Goal: Transaction & Acquisition: Purchase product/service

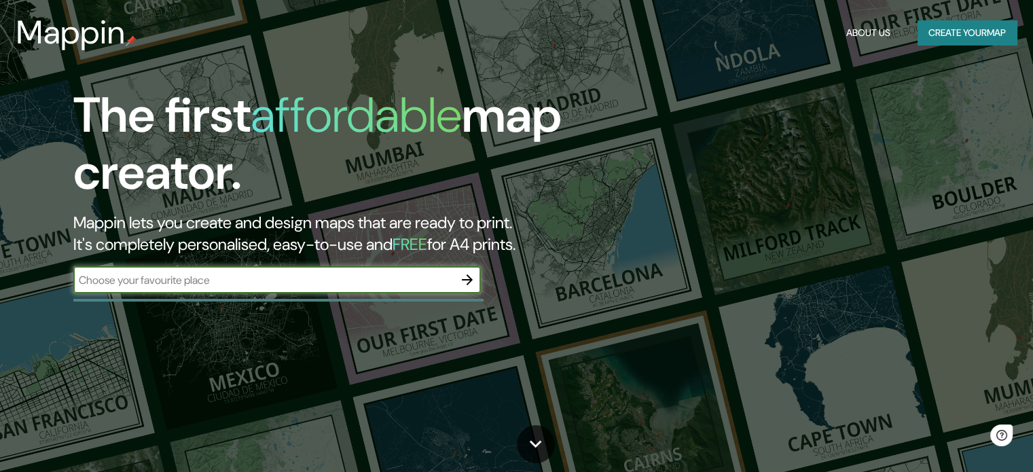
click at [297, 284] on input "text" at bounding box center [263, 280] width 380 height 16
click at [426, 282] on input "text" at bounding box center [263, 280] width 380 height 16
type input "[GEOGRAPHIC_DATA]"
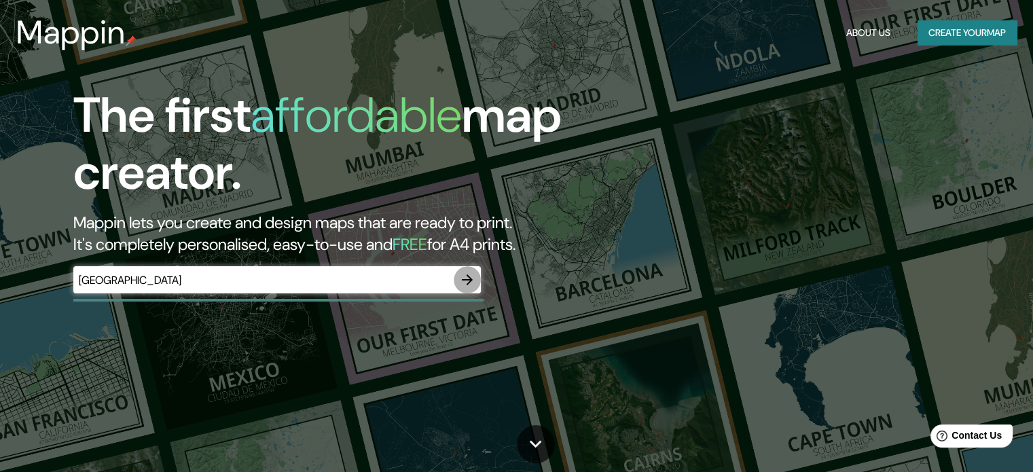
click at [470, 278] on icon "button" at bounding box center [467, 279] width 11 height 11
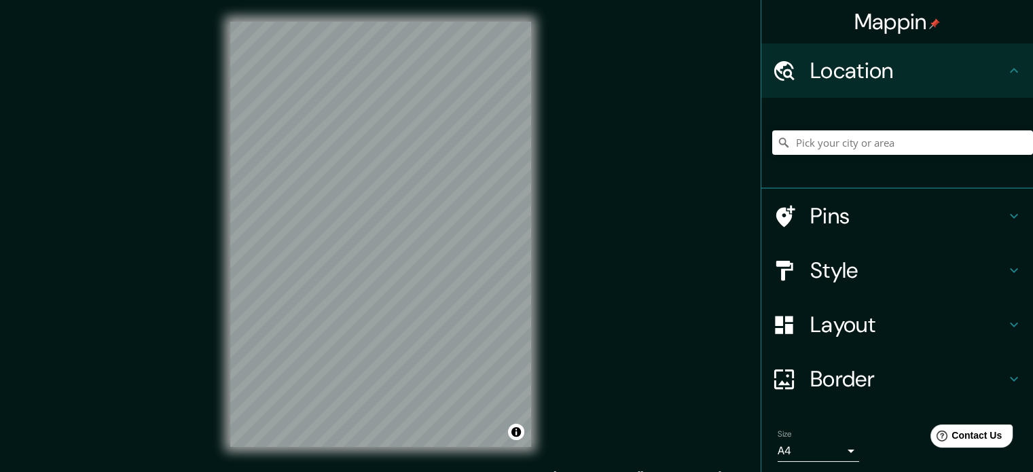
click at [531, 274] on div "© Mapbox © OpenStreetMap Improve this map" at bounding box center [380, 234] width 344 height 468
click at [851, 145] on input "Pick your city or area" at bounding box center [902, 142] width 261 height 24
click at [821, 284] on div "Style" at bounding box center [897, 270] width 272 height 54
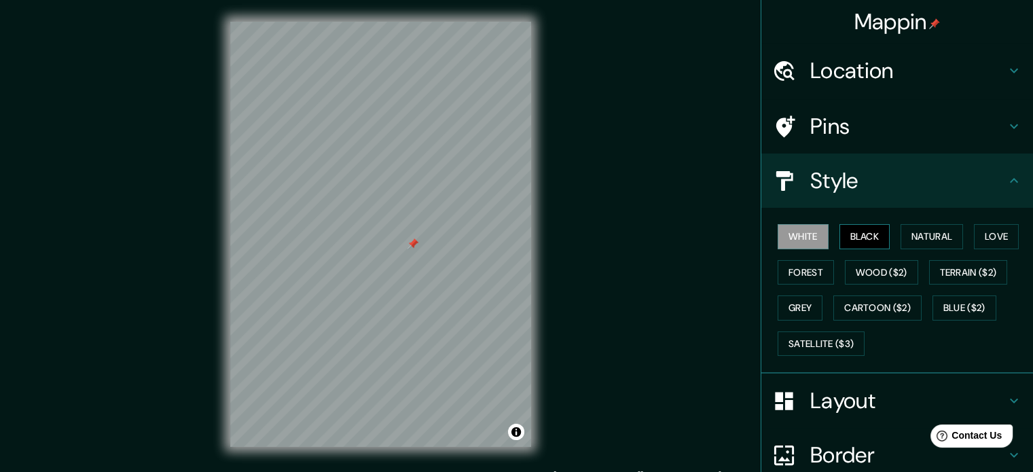
click at [853, 233] on button "Black" at bounding box center [864, 236] width 51 height 25
click at [917, 234] on button "Natural" at bounding box center [931, 236] width 62 height 25
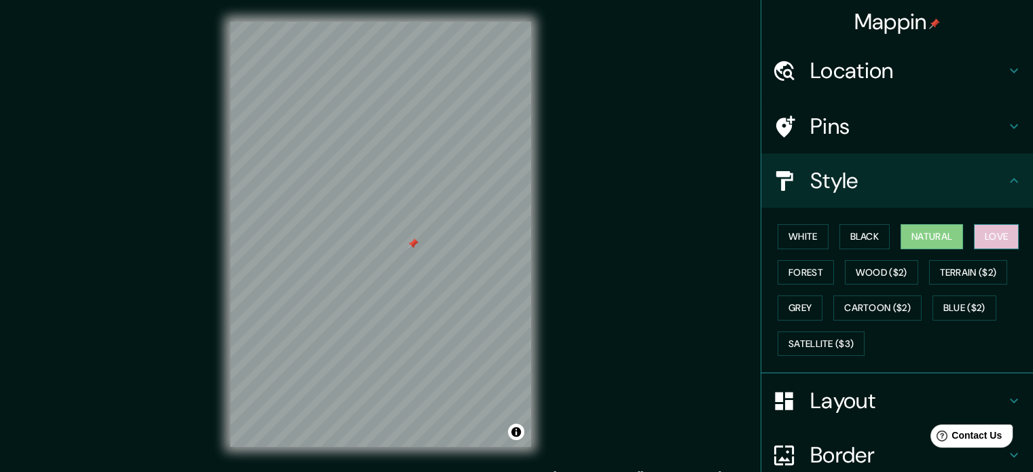
click at [991, 236] on button "Love" at bounding box center [995, 236] width 45 height 25
click at [792, 266] on button "Forest" at bounding box center [805, 272] width 56 height 25
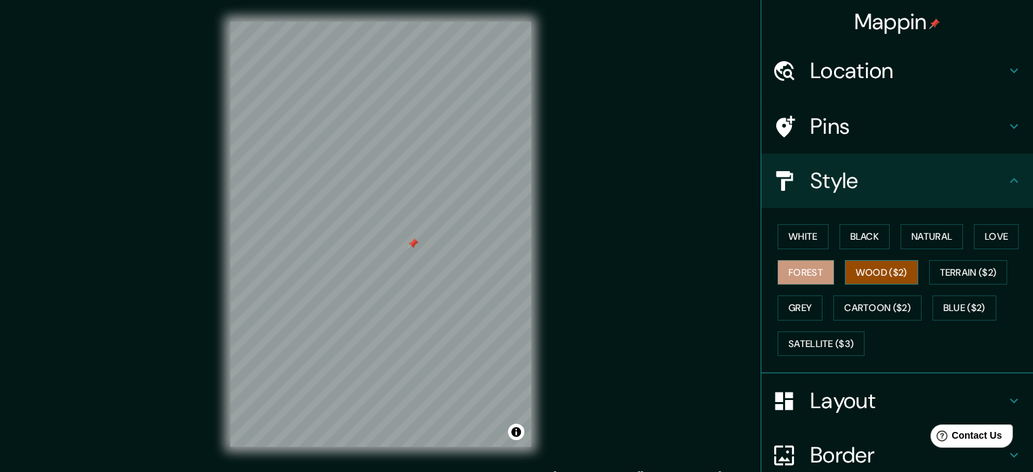
click at [864, 271] on button "Wood ($2)" at bounding box center [881, 272] width 73 height 25
click at [803, 301] on button "Grey" at bounding box center [799, 307] width 45 height 25
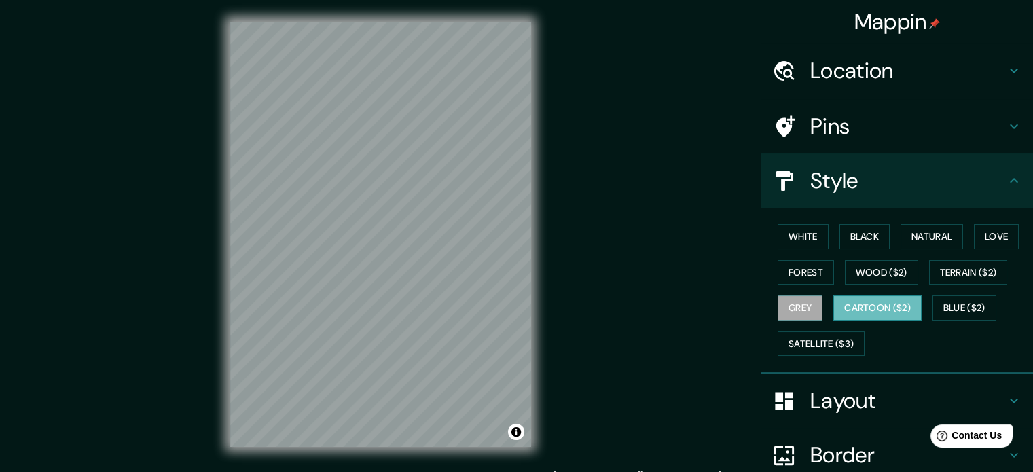
click at [870, 308] on button "Cartoon ($2)" at bounding box center [877, 307] width 88 height 25
click at [942, 302] on button "Blue ($2)" at bounding box center [964, 307] width 64 height 25
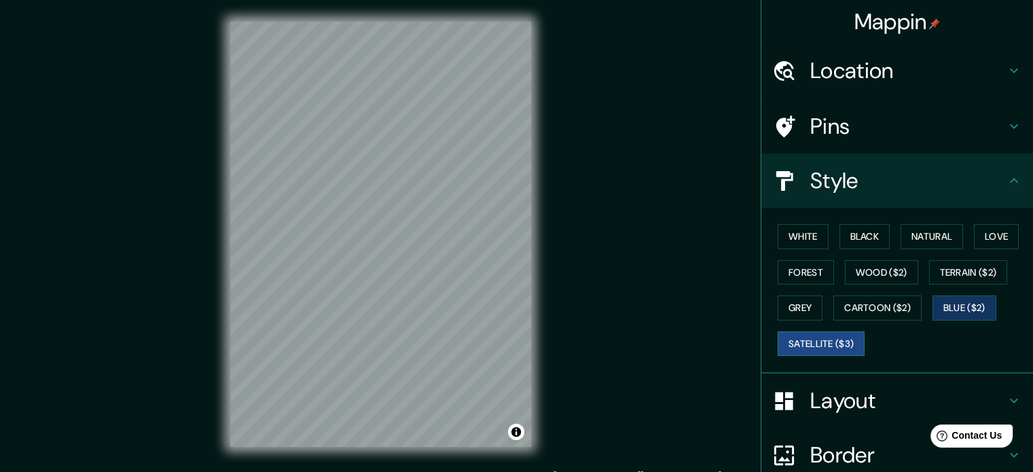
click at [815, 339] on button "Satellite ($3)" at bounding box center [820, 343] width 87 height 25
click at [956, 271] on button "Terrain ($2)" at bounding box center [968, 272] width 79 height 25
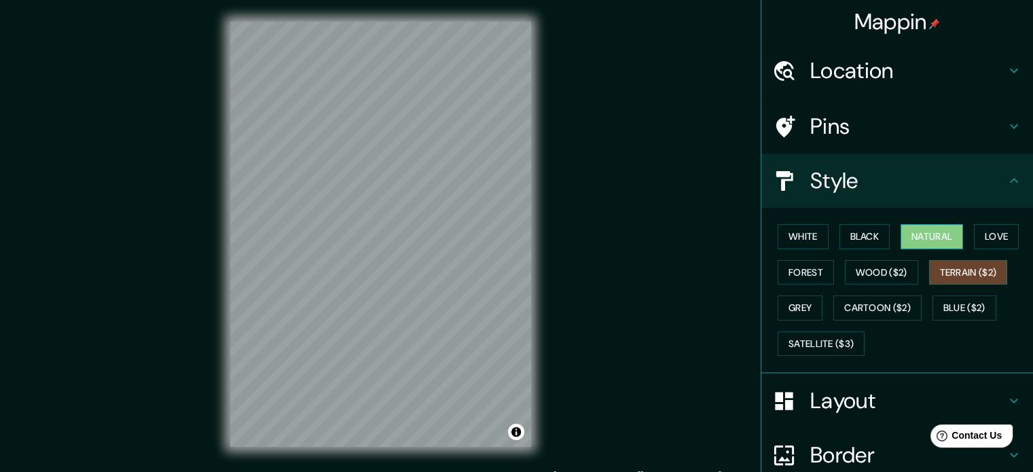
click at [937, 239] on button "Natural" at bounding box center [931, 236] width 62 height 25
click at [858, 235] on button "Black" at bounding box center [864, 236] width 51 height 25
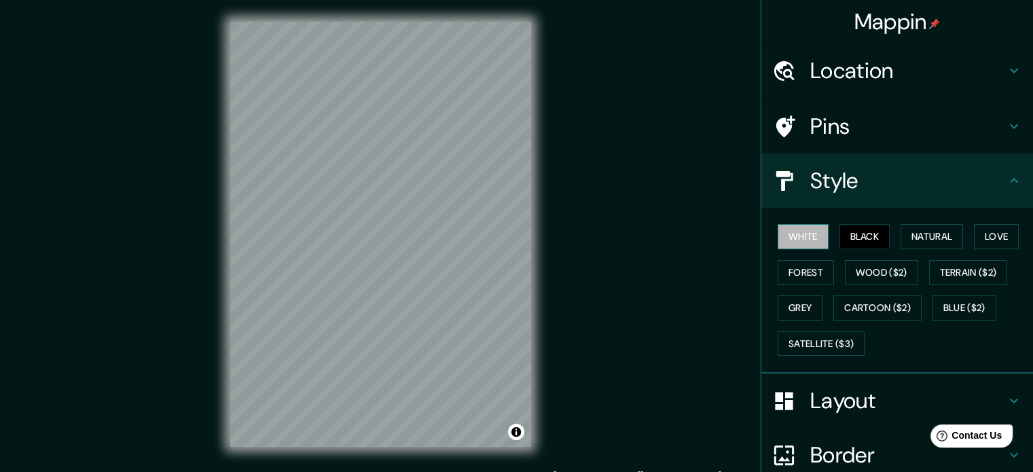
click at [784, 238] on button "White" at bounding box center [802, 236] width 51 height 25
click at [880, 390] on h4 "Layout" at bounding box center [908, 400] width 196 height 27
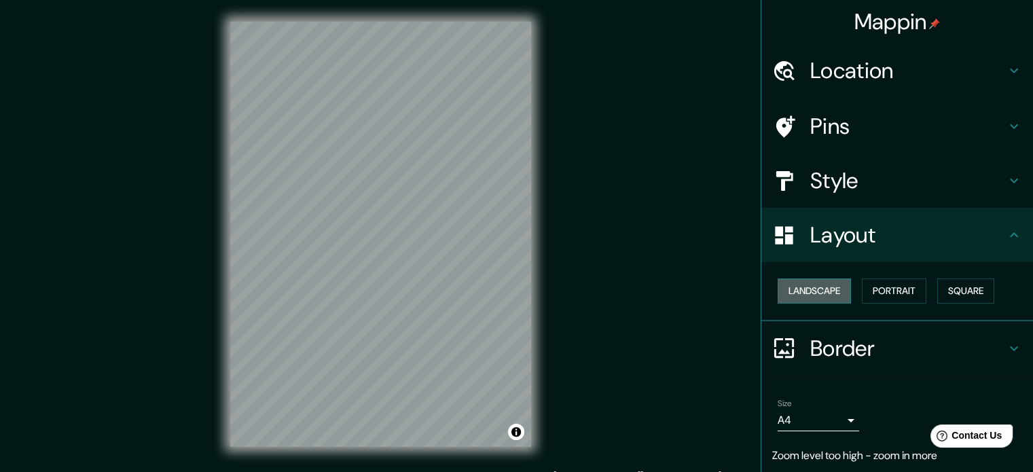
click at [820, 292] on button "Landscape" at bounding box center [813, 290] width 73 height 25
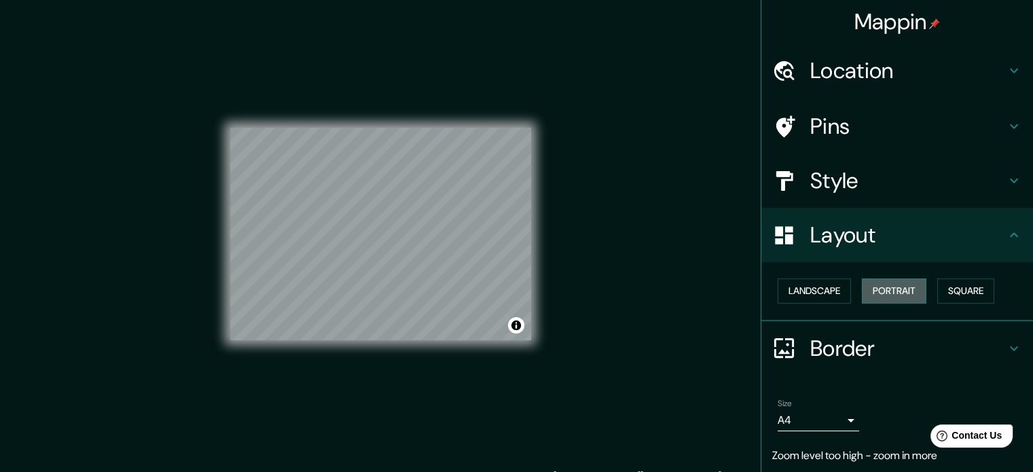
click at [895, 289] on button "Portrait" at bounding box center [893, 290] width 64 height 25
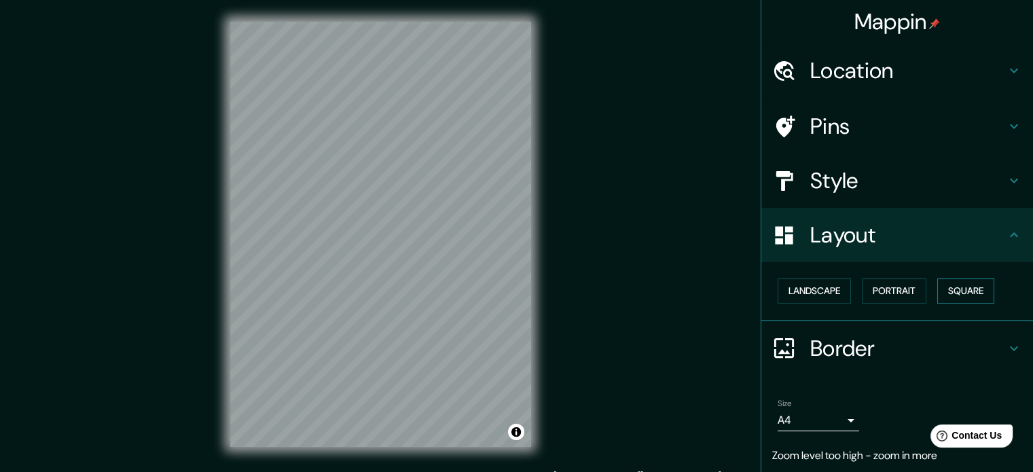
click at [952, 289] on button "Square" at bounding box center [965, 290] width 57 height 25
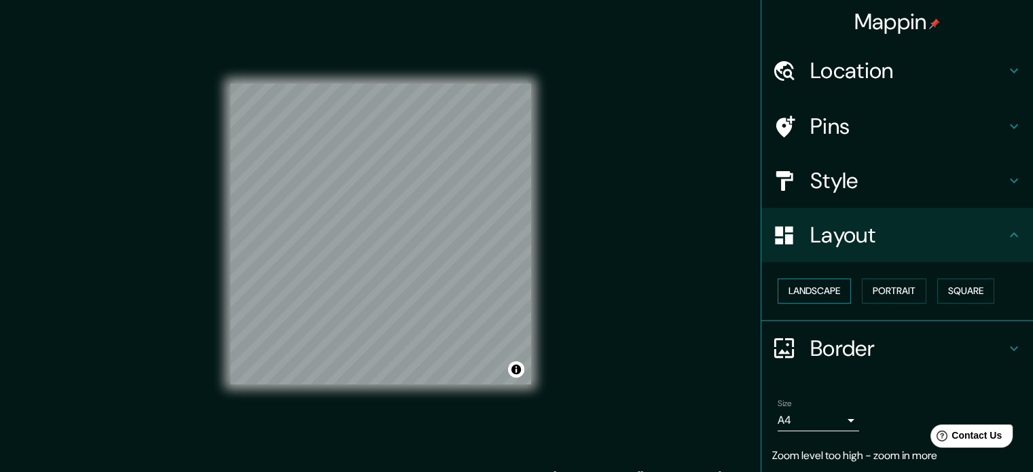
click at [793, 295] on button "Landscape" at bounding box center [813, 290] width 73 height 25
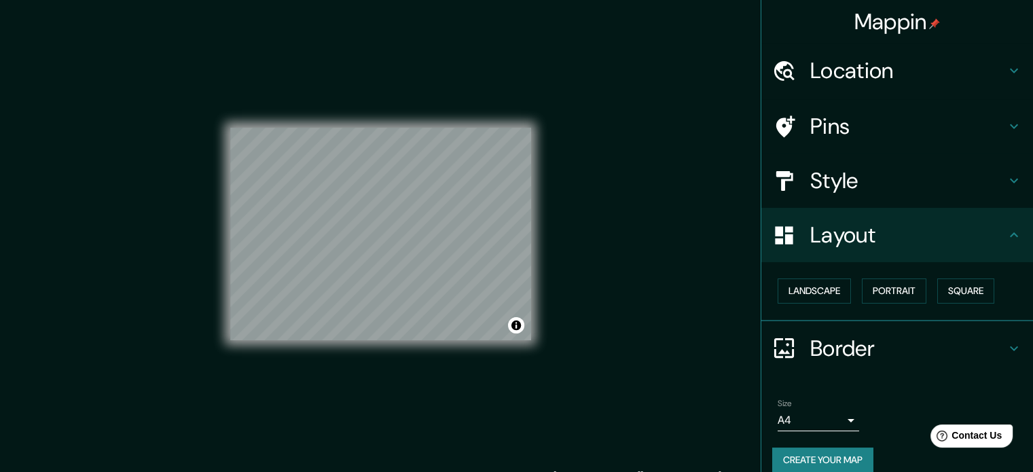
click at [829, 350] on h4 "Border" at bounding box center [908, 348] width 196 height 27
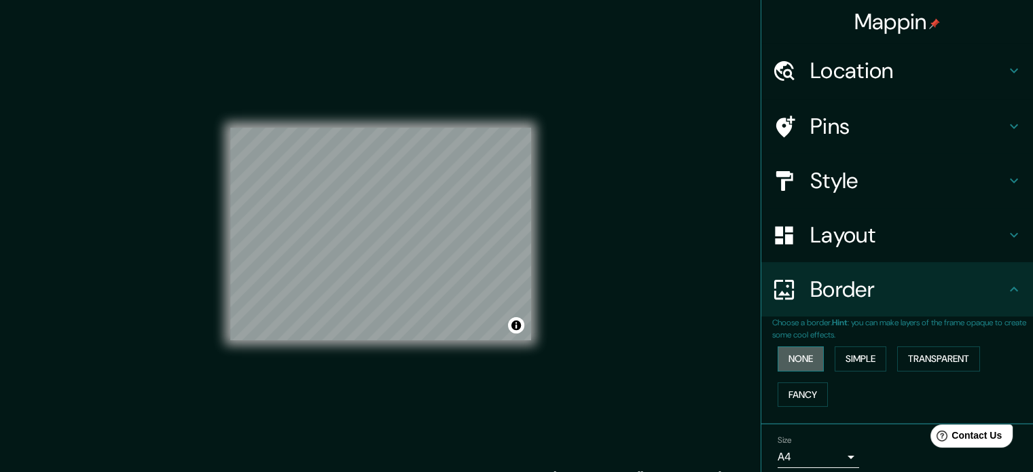
click at [796, 363] on button "None" at bounding box center [800, 358] width 46 height 25
click at [856, 357] on button "Simple" at bounding box center [860, 358] width 52 height 25
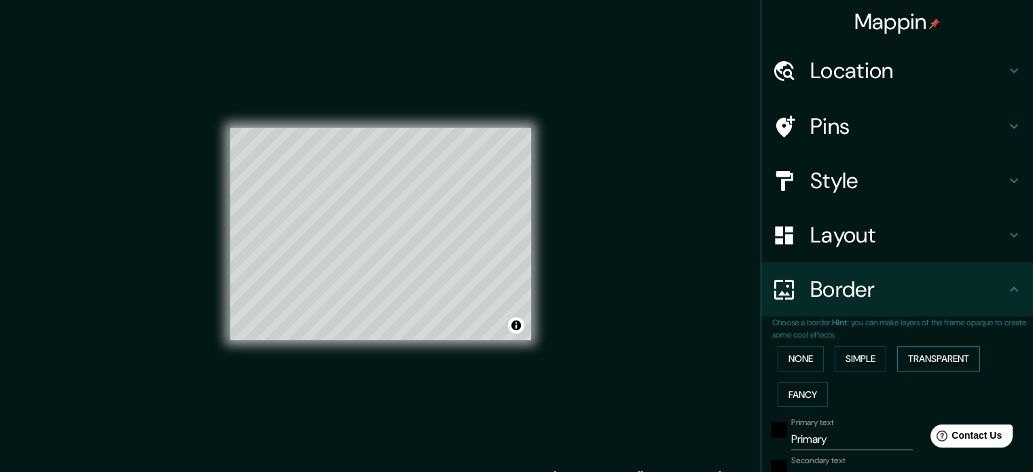
click at [933, 359] on button "Transparent" at bounding box center [938, 358] width 83 height 25
click at [802, 390] on button "Fancy" at bounding box center [802, 394] width 50 height 25
click at [801, 356] on button "None" at bounding box center [800, 358] width 46 height 25
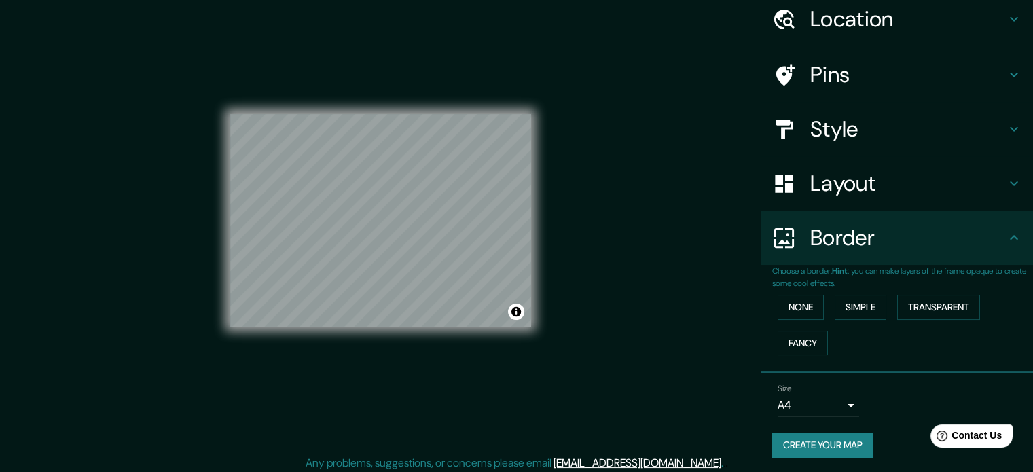
scroll to position [18, 0]
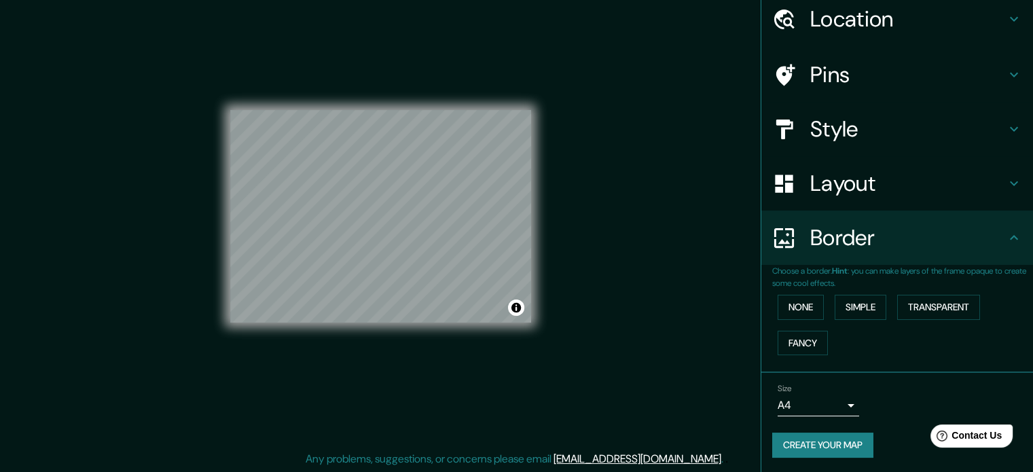
click at [838, 445] on button "Create your map" at bounding box center [822, 444] width 101 height 25
